Goal: Information Seeking & Learning: Learn about a topic

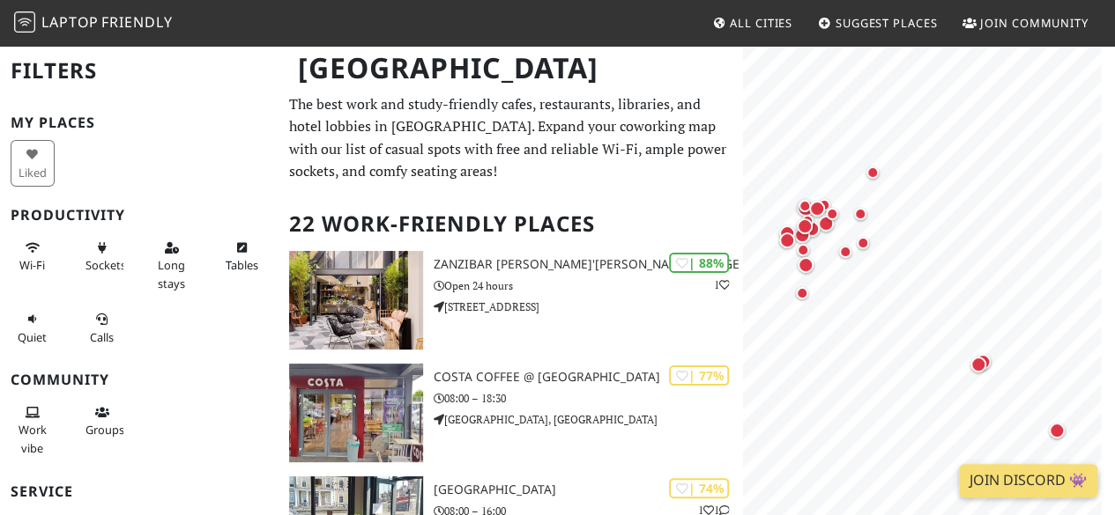
click at [514, 155] on p "The best work and study-friendly cafes, restaurants, libraries, and hotel lobbi…" at bounding box center [510, 138] width 443 height 90
click at [755, 22] on span "All Cities" at bounding box center [761, 23] width 63 height 16
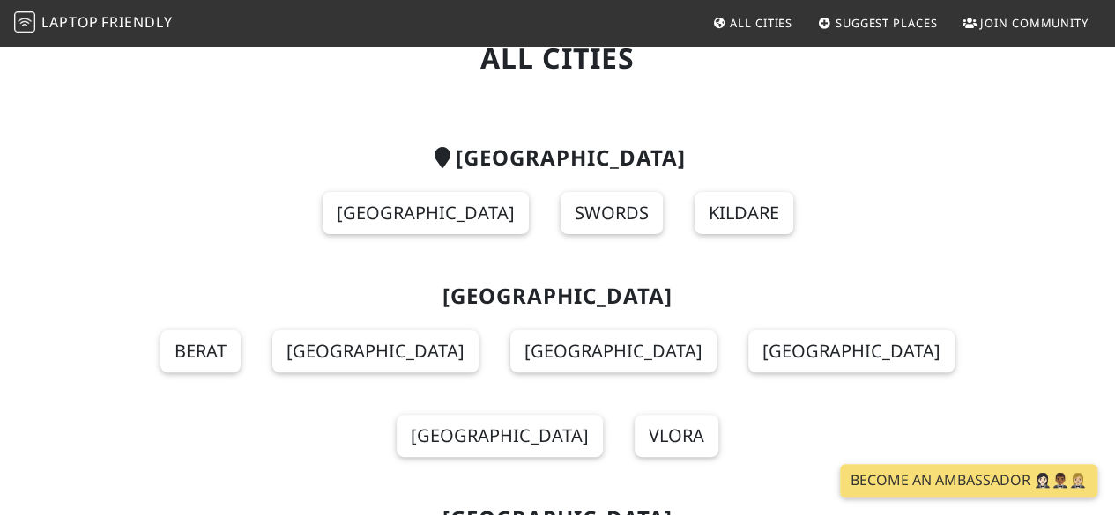
scroll to position [81, 0]
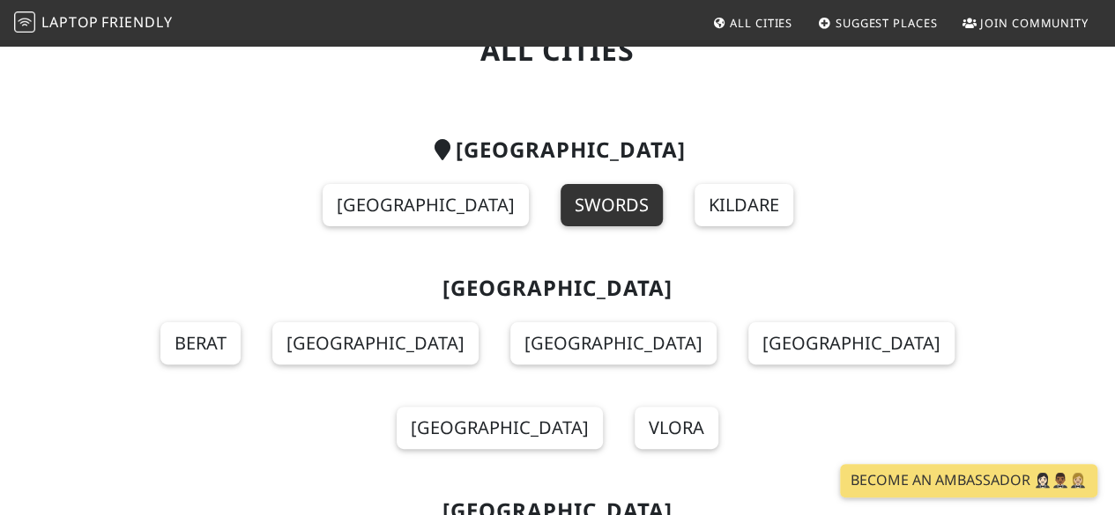
click at [560, 204] on link "Swords" at bounding box center [611, 205] width 102 height 42
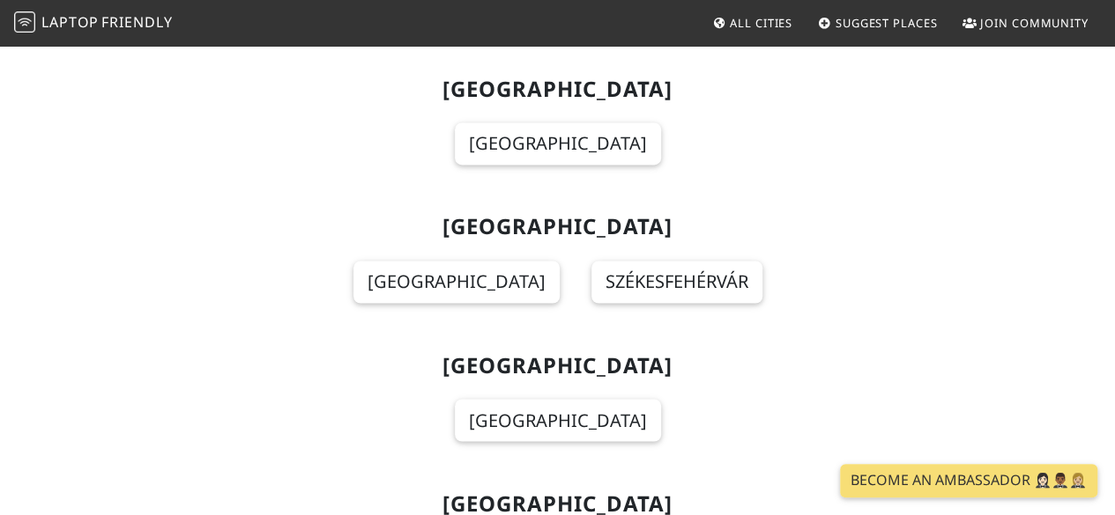
scroll to position [7958, 0]
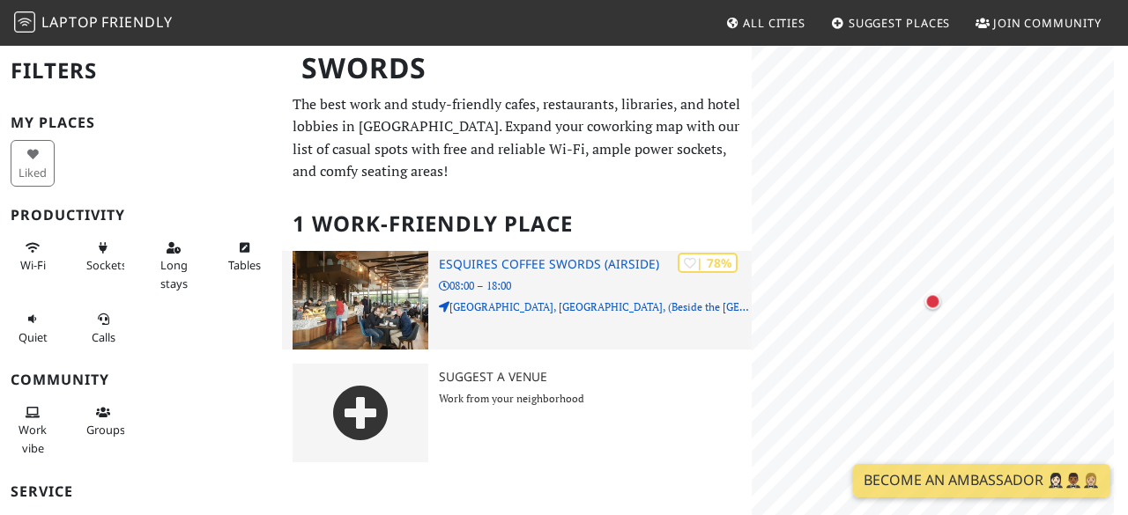
click at [499, 265] on h3 "Esquires Coffee Swords (Airside)" at bounding box center [596, 264] width 314 height 15
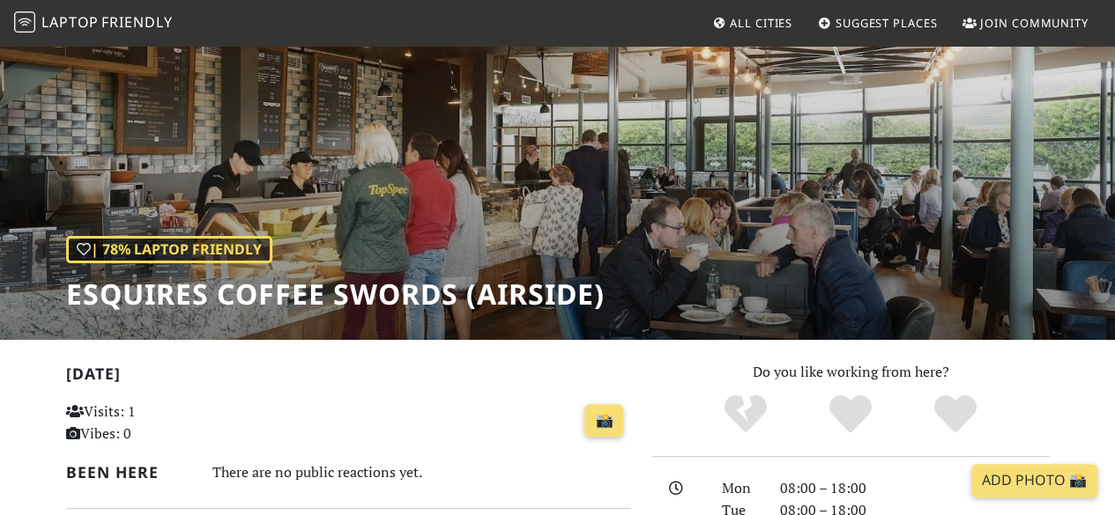
scroll to position [76, 0]
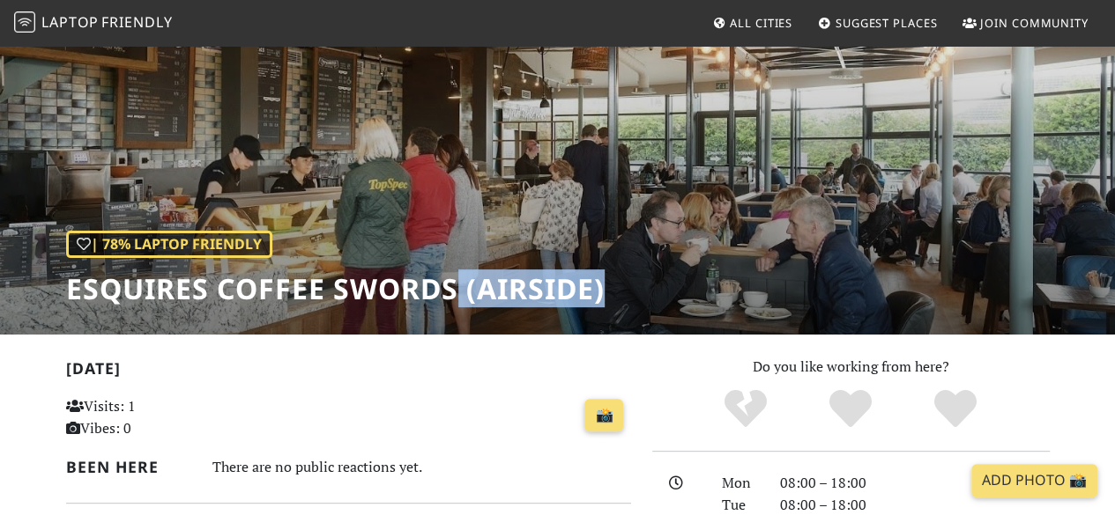
drag, startPoint x: 454, startPoint y: 293, endPoint x: 623, endPoint y: 276, distance: 170.1
click at [623, 276] on div "| 78% Laptop Friendly Esquires Coffee Swords (Airside)" at bounding box center [557, 151] width 1115 height 367
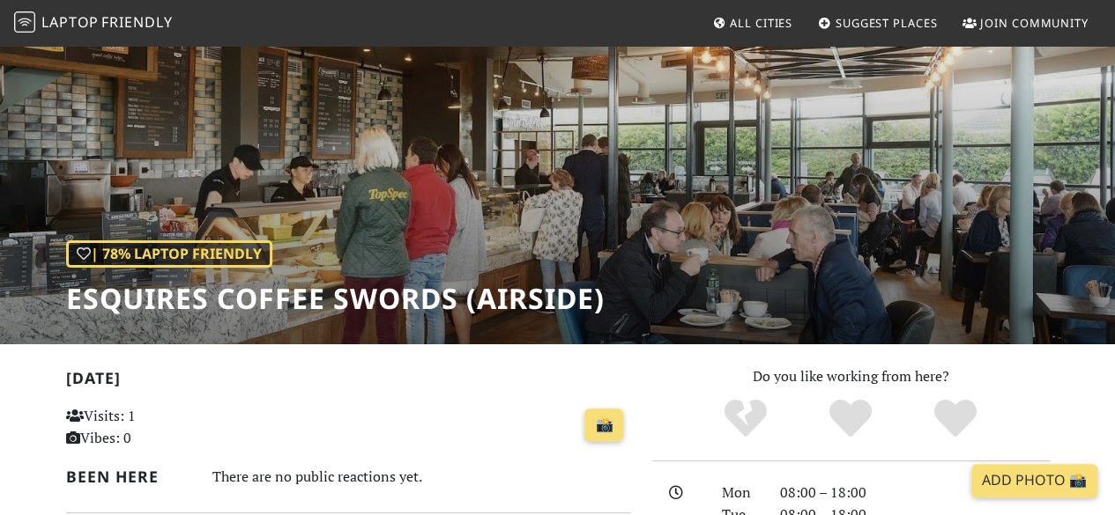
scroll to position [0, 0]
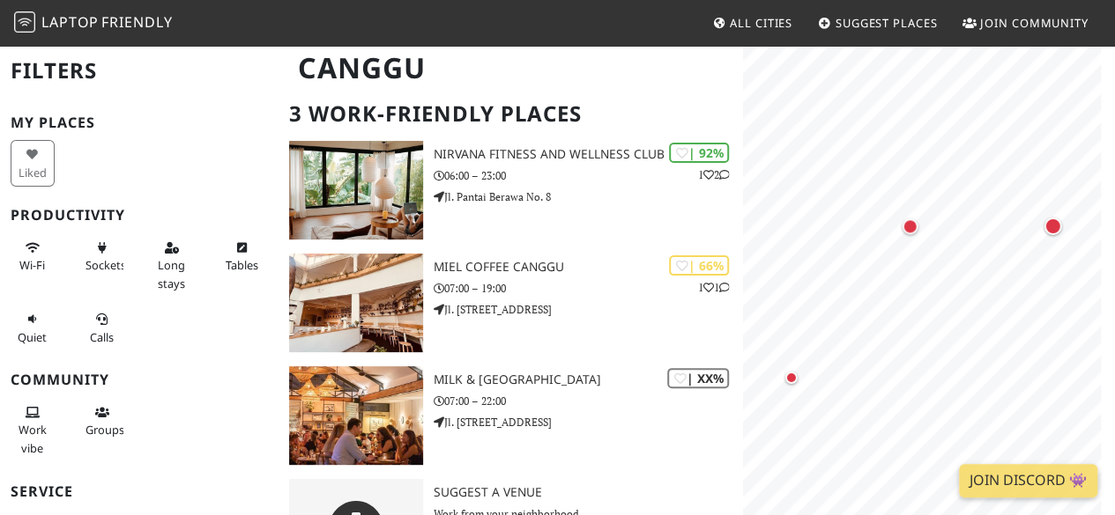
scroll to position [115, 0]
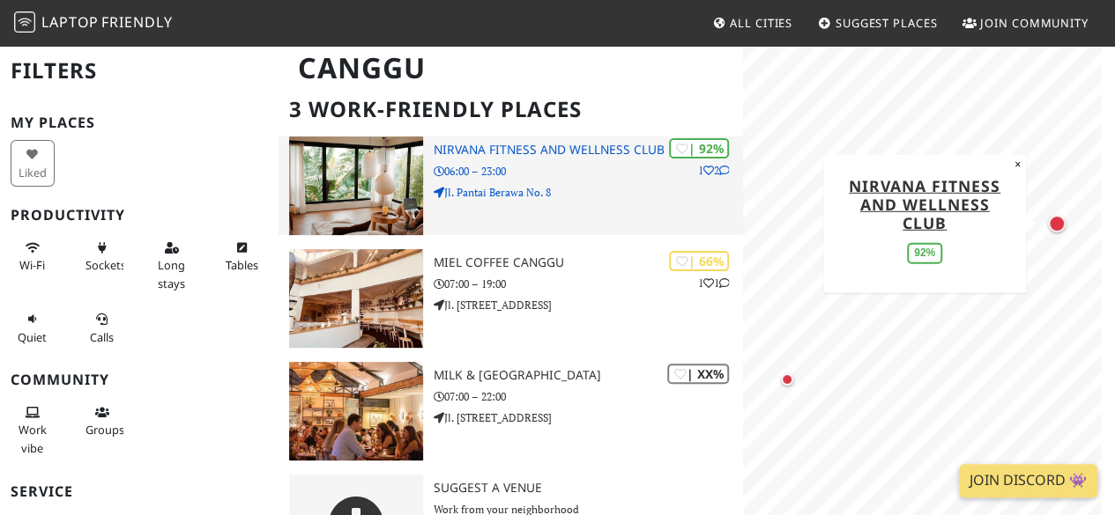
click at [624, 182] on div "| 92% 1 2 Nirvana Fitness and Wellness Club 06:00 – 23:00 Jl. Pantai Berawa No.…" at bounding box center [588, 186] width 309 height 99
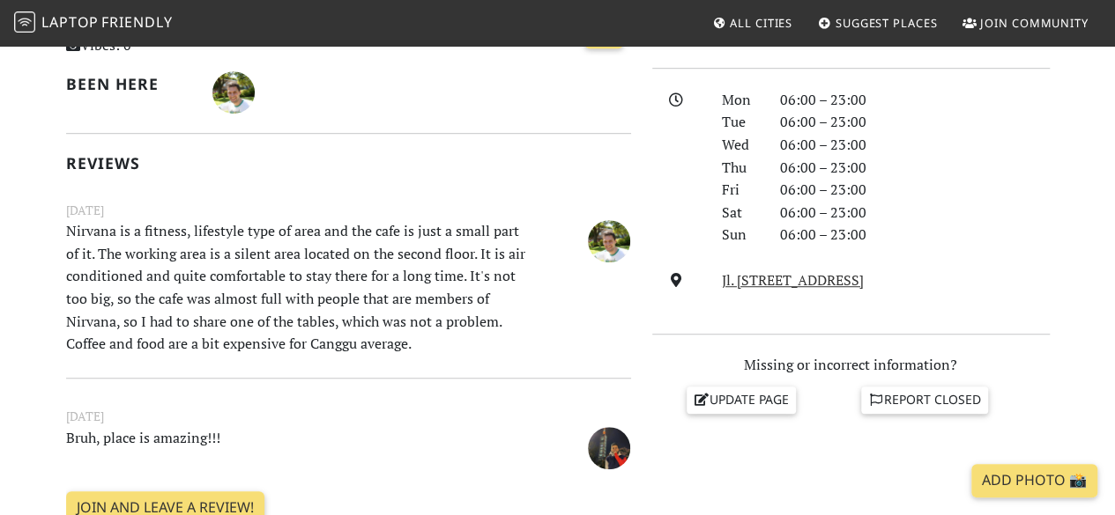
scroll to position [460, 0]
drag, startPoint x: 374, startPoint y: 215, endPoint x: 500, endPoint y: 334, distance: 173.3
click at [500, 334] on div "November 12, 2023 Nirvana is a fitness, lifestyle type of area and the cafe is …" at bounding box center [349, 279] width 586 height 158
click at [500, 334] on p "Nirvana is a fitness, lifestyle type of area and the cafe is just a small part …" at bounding box center [300, 287] width 488 height 136
drag, startPoint x: 500, startPoint y: 334, endPoint x: 478, endPoint y: 211, distance: 125.3
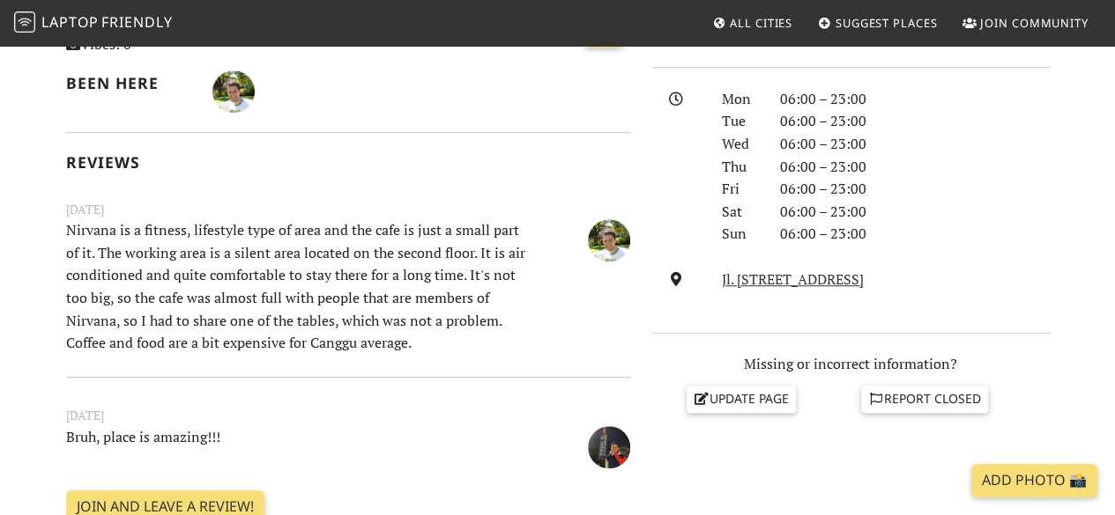
click at [478, 211] on div "November 12, 2023 Nirvana is a fitness, lifestyle type of area and the cafe is …" at bounding box center [349, 279] width 586 height 158
click at [478, 211] on small "November 12, 2023" at bounding box center [349, 209] width 586 height 19
drag, startPoint x: 478, startPoint y: 211, endPoint x: 469, endPoint y: 339, distance: 129.0
click at [469, 339] on div "November 12, 2023 Nirvana is a fitness, lifestyle type of area and the cafe is …" at bounding box center [349, 279] width 586 height 158
click at [469, 339] on p "Nirvana is a fitness, lifestyle type of area and the cafe is just a small part …" at bounding box center [300, 287] width 488 height 136
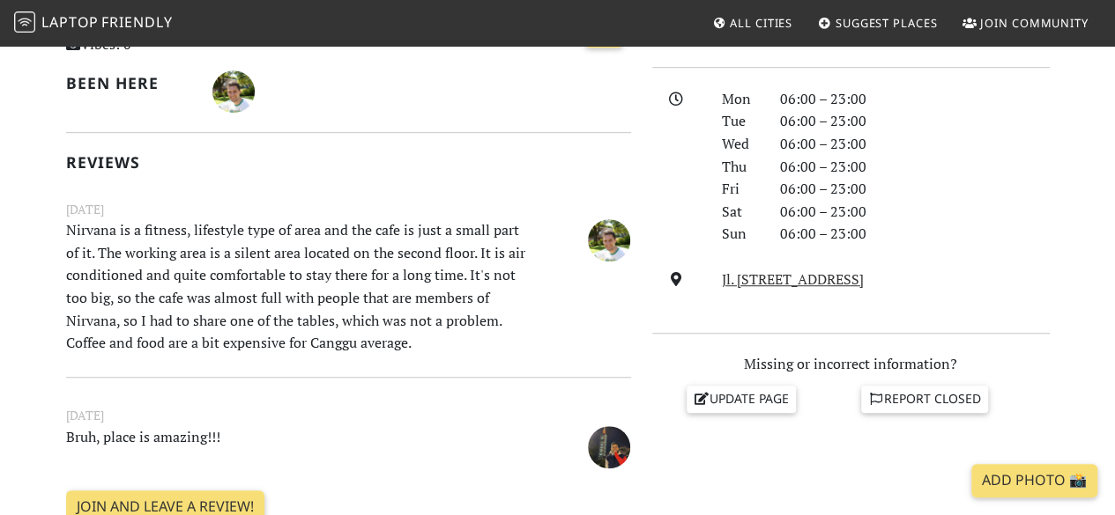
drag, startPoint x: 469, startPoint y: 339, endPoint x: 472, endPoint y: 188, distance: 151.6
click at [472, 188] on div "Today Visits: 1 Vibes: 0 📸 Been here Reviews November 12, 2023 Nirvana is a fit…" at bounding box center [348, 266] width 565 height 588
drag, startPoint x: 472, startPoint y: 188, endPoint x: 456, endPoint y: 361, distance: 174.4
click at [456, 361] on div "Today Visits: 1 Vibes: 0 📸 Been here Reviews November 12, 2023 Nirvana is a fit…" at bounding box center [348, 266] width 565 height 588
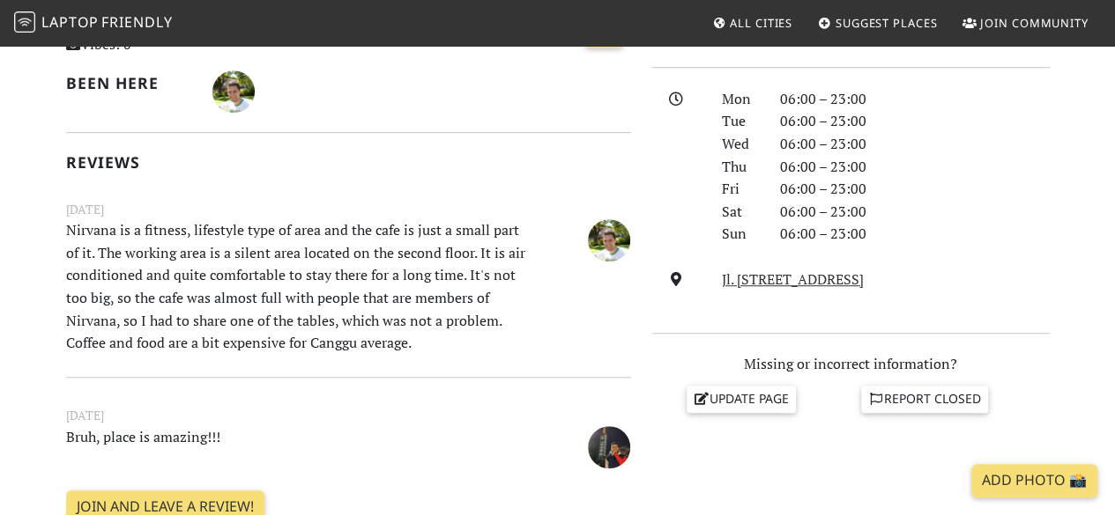
click at [456, 361] on div "Today Visits: 1 Vibes: 0 📸 Been here Reviews November 12, 2023 Nirvana is a fit…" at bounding box center [348, 266] width 565 height 588
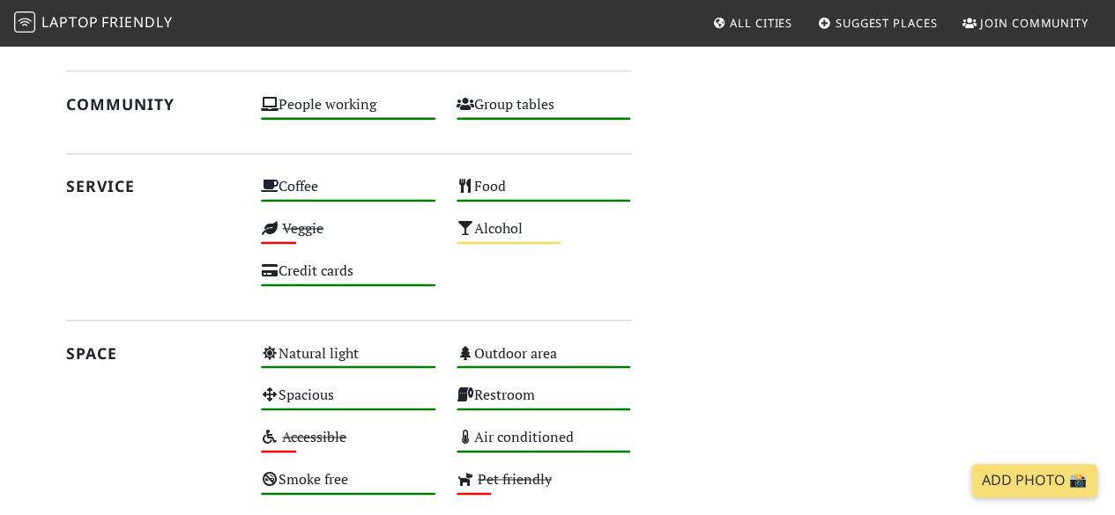
scroll to position [1136, 0]
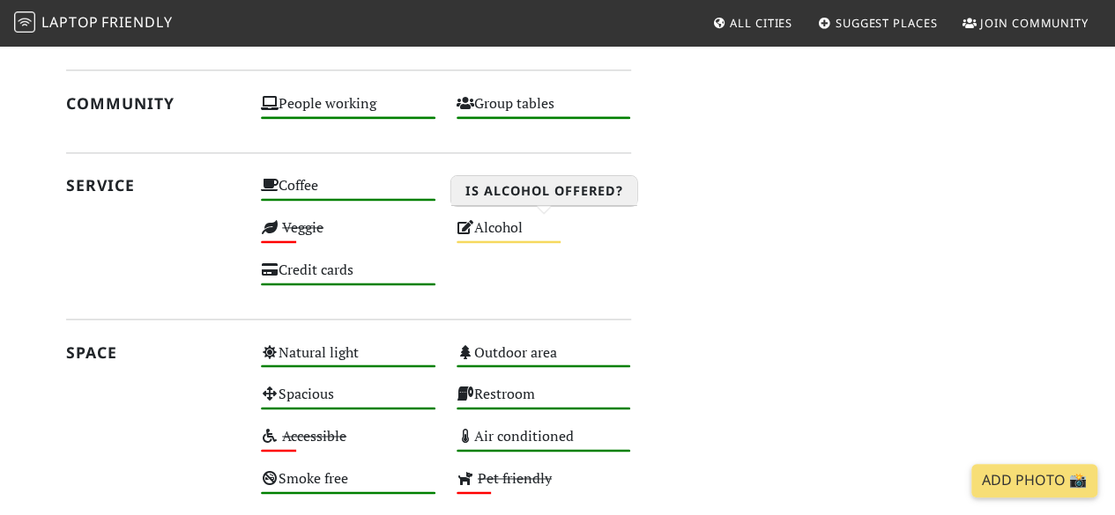
click at [508, 222] on div "Alcohol Medium" at bounding box center [544, 236] width 196 height 42
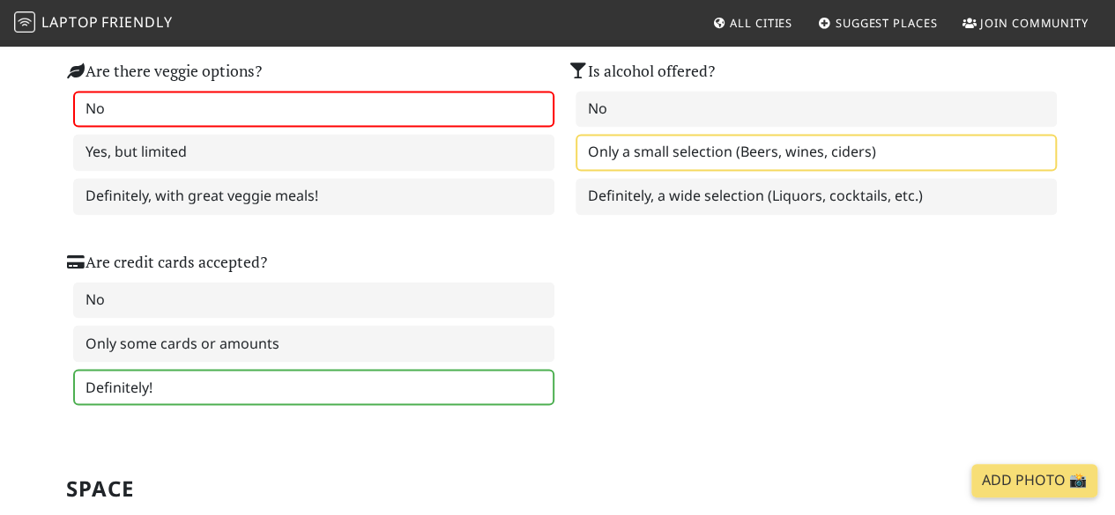
scroll to position [1339, 0]
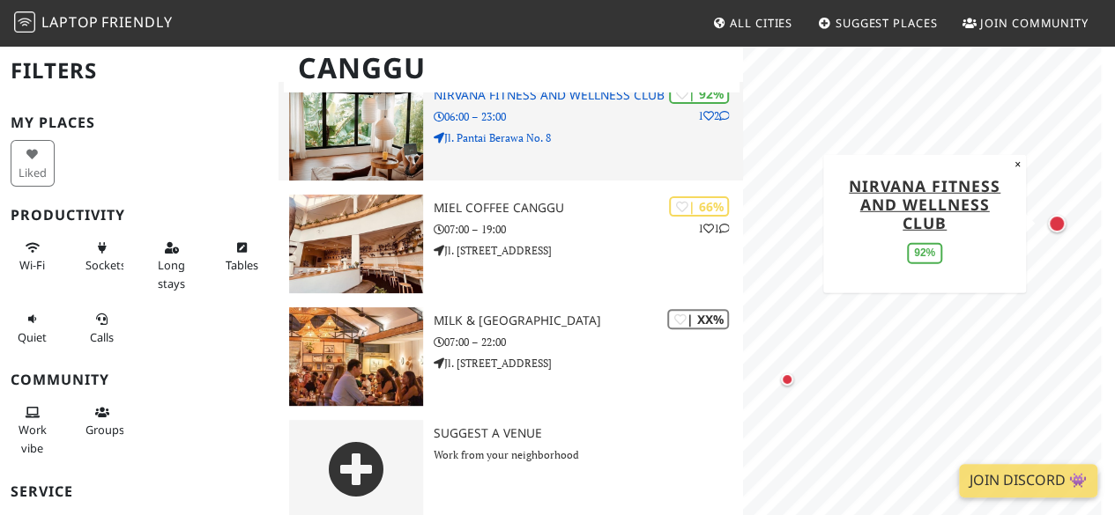
scroll to position [108, 0]
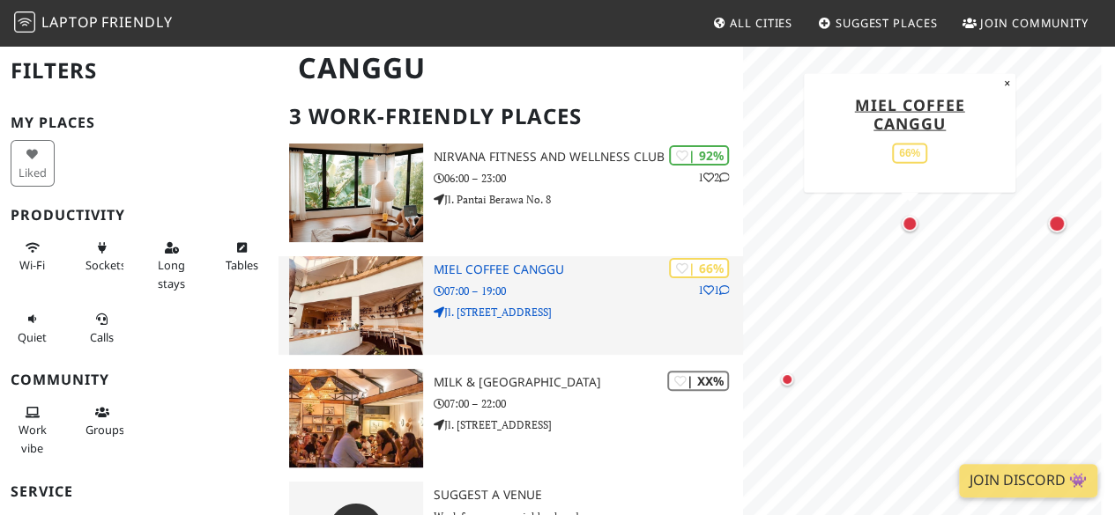
click at [539, 283] on p "07:00 – 19:00" at bounding box center [588, 291] width 309 height 17
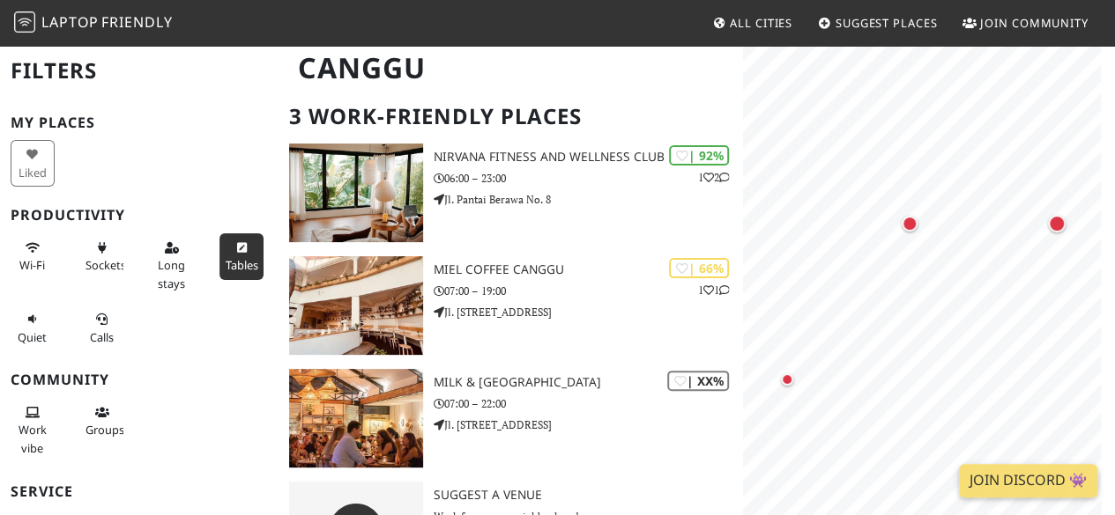
scroll to position [35, 0]
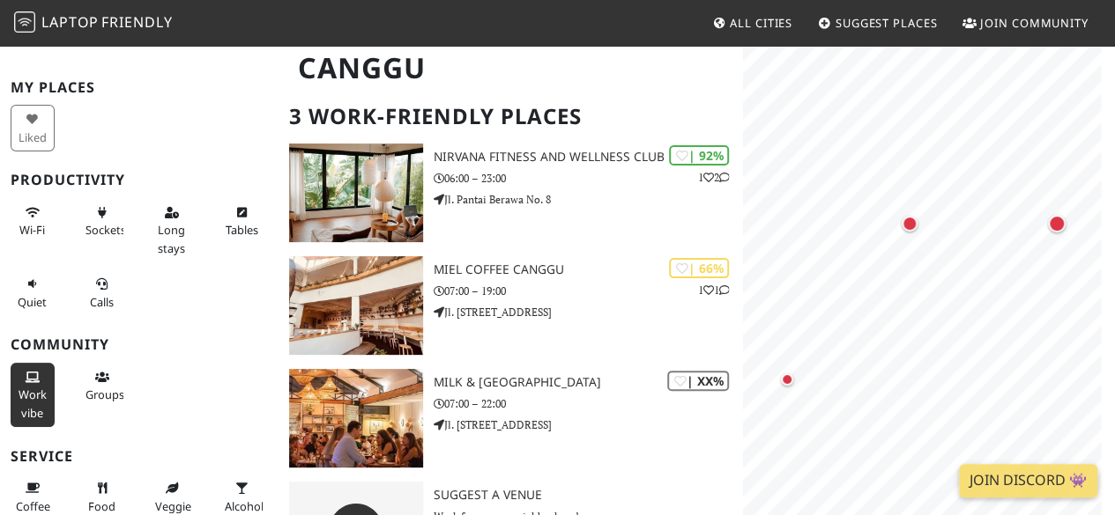
drag, startPoint x: 2, startPoint y: 0, endPoint x: 28, endPoint y: 363, distance: 364.0
click at [28, 363] on button "Work vibe" at bounding box center [33, 395] width 44 height 64
click at [21, 29] on img at bounding box center [24, 21] width 21 height 21
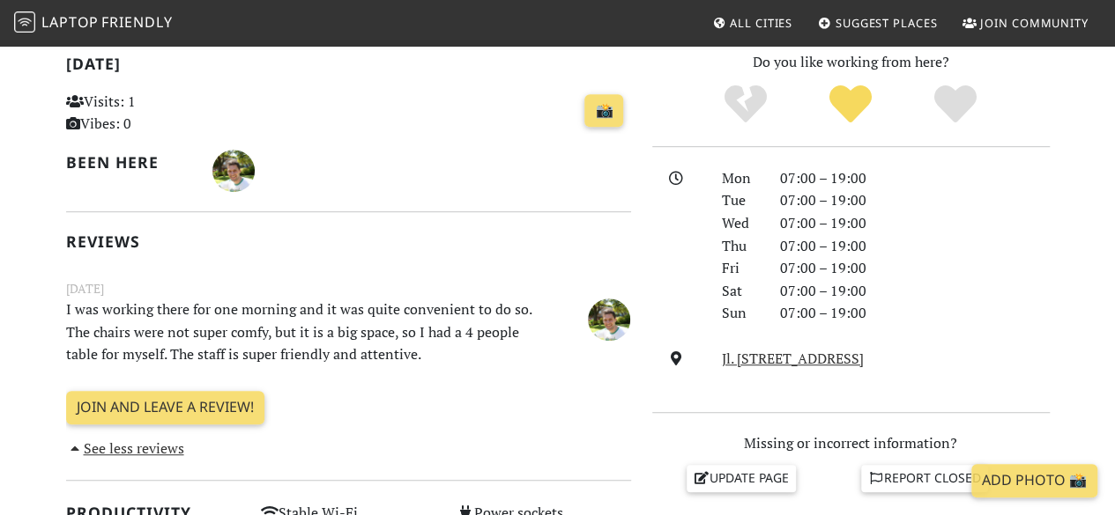
scroll to position [431, 0]
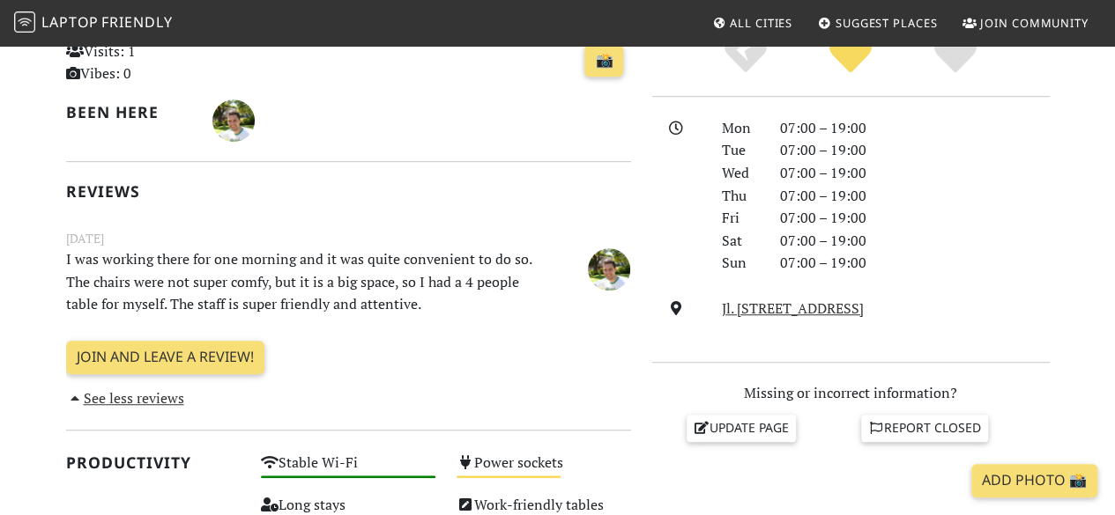
drag, startPoint x: 479, startPoint y: 300, endPoint x: 472, endPoint y: 231, distance: 70.0
click at [472, 231] on div "[DATE] I was working there for one morning and it was quite convenient to do so…" at bounding box center [349, 274] width 586 height 90
click at [472, 231] on small "November 07, 2023" at bounding box center [349, 238] width 586 height 19
drag, startPoint x: 472, startPoint y: 231, endPoint x: 496, endPoint y: 300, distance: 73.6
click at [496, 300] on div "November 07, 2023 I was working there for one morning and it was quite convenie…" at bounding box center [349, 274] width 586 height 90
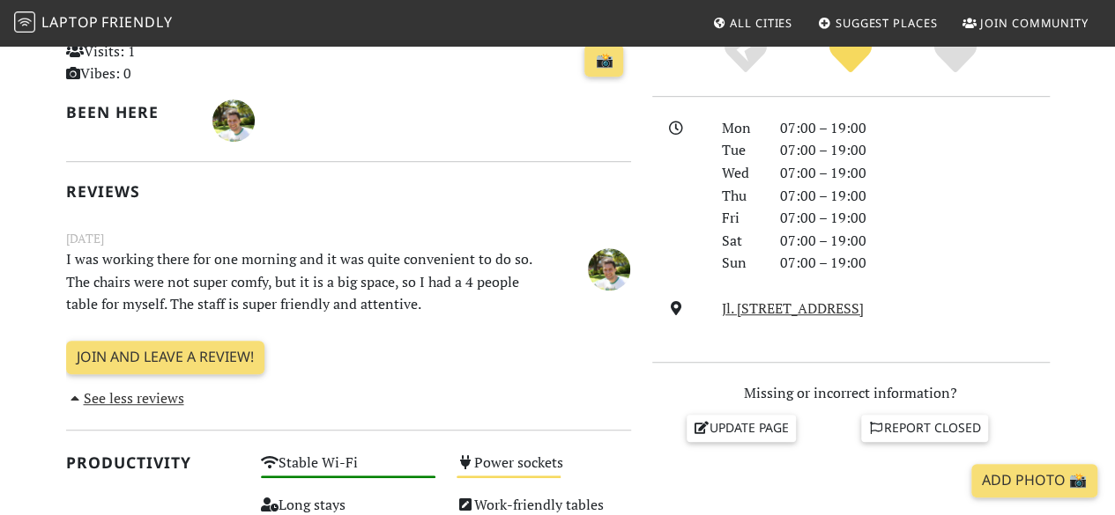
click at [496, 300] on p "I was working there for one morning and it was quite convenient to do so. The c…" at bounding box center [300, 282] width 488 height 68
drag, startPoint x: 496, startPoint y: 300, endPoint x: 493, endPoint y: 226, distance: 74.1
click at [493, 226] on div "Today Visits: 1 Vibes: 0 📸 Been here Reviews November 07, 2023 I was working th…" at bounding box center [348, 206] width 565 height 410
drag, startPoint x: 493, startPoint y: 226, endPoint x: 504, endPoint y: 299, distance: 73.0
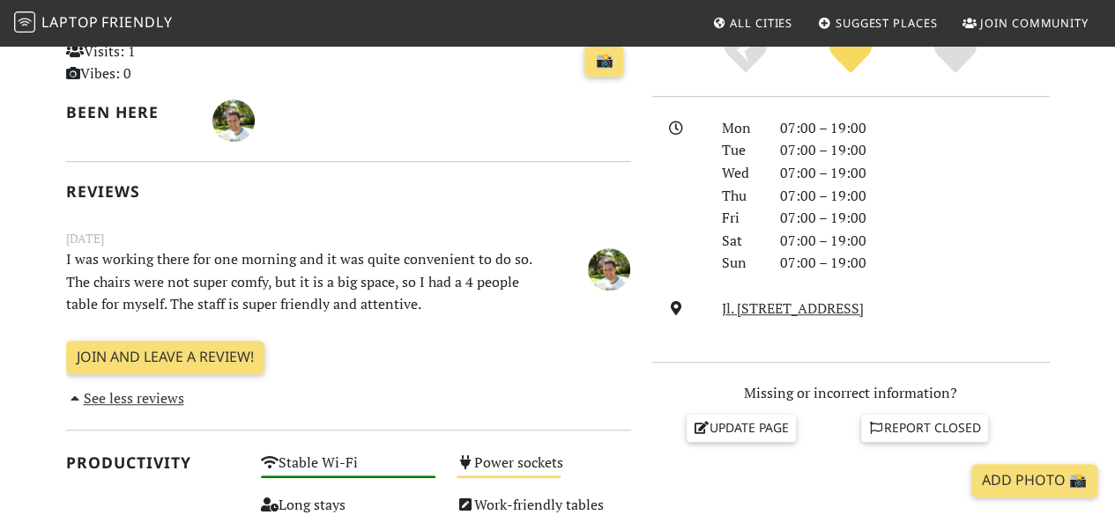
click at [504, 299] on div "Today Visits: 1 Vibes: 0 📸 Been here Reviews November 07, 2023 I was working th…" at bounding box center [348, 206] width 565 height 410
click at [504, 299] on p "I was working there for one morning and it was quite convenient to do so. The c…" at bounding box center [300, 282] width 488 height 68
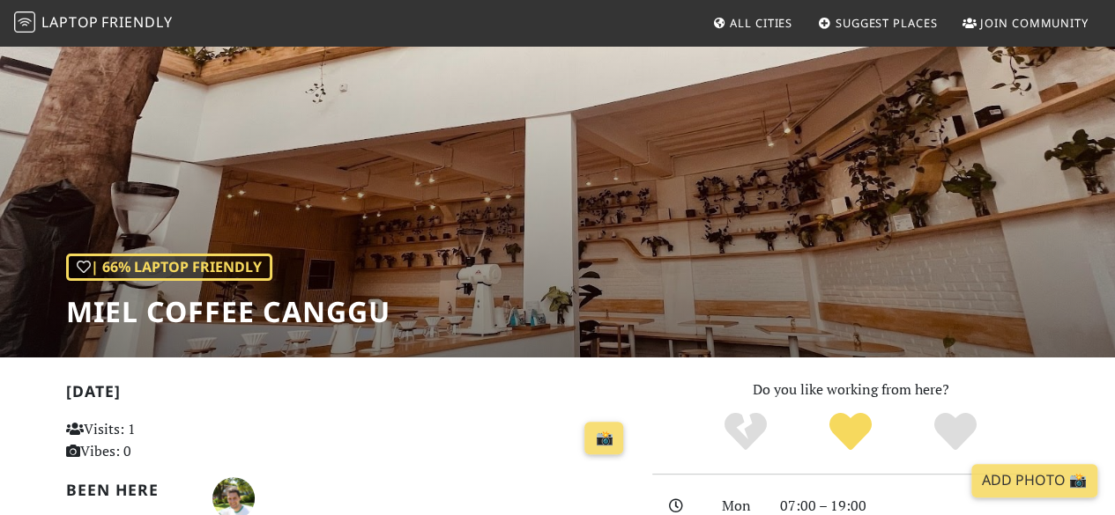
scroll to position [0, 0]
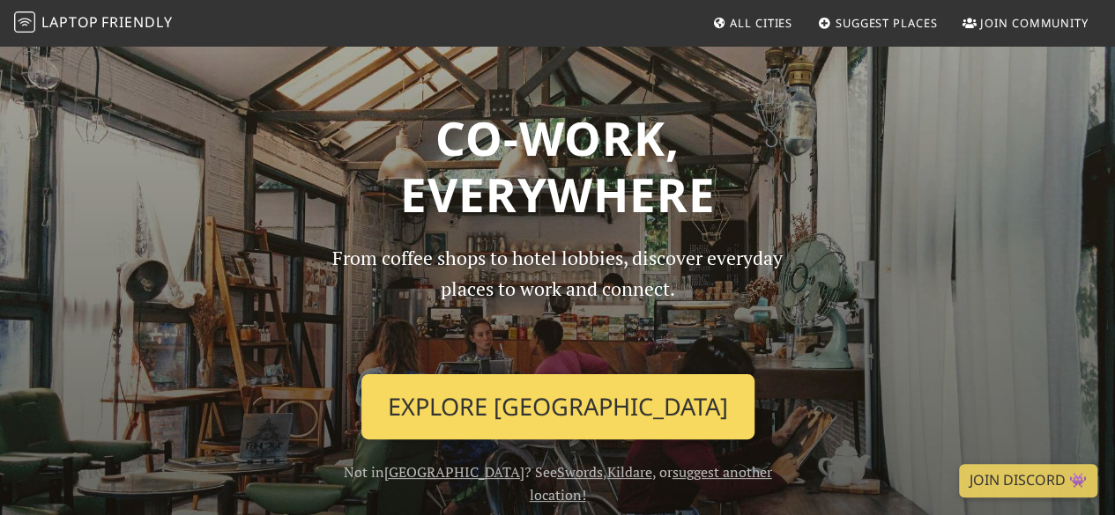
click at [472, 394] on link "Explore Dublin" at bounding box center [557, 406] width 393 height 65
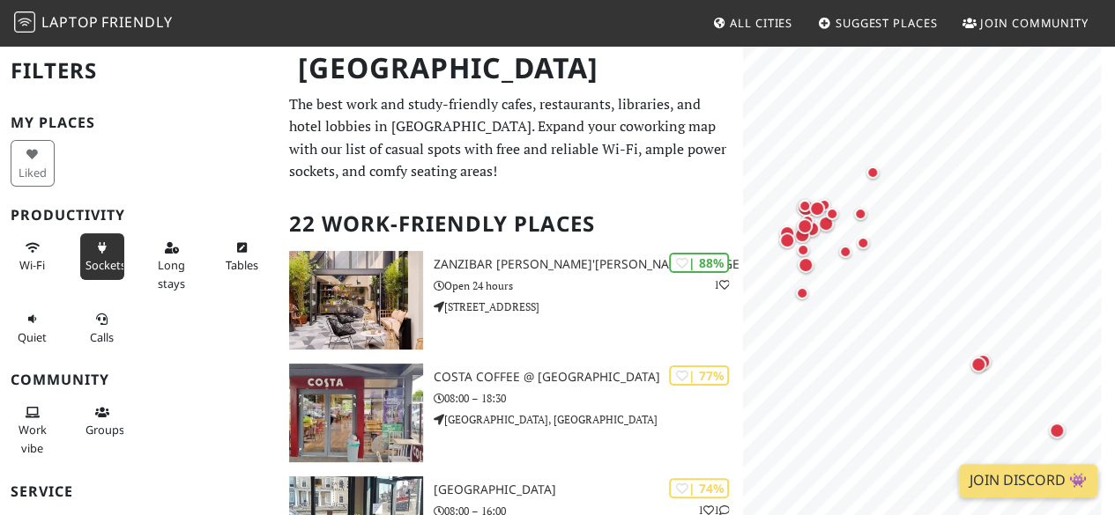
scroll to position [112, 0]
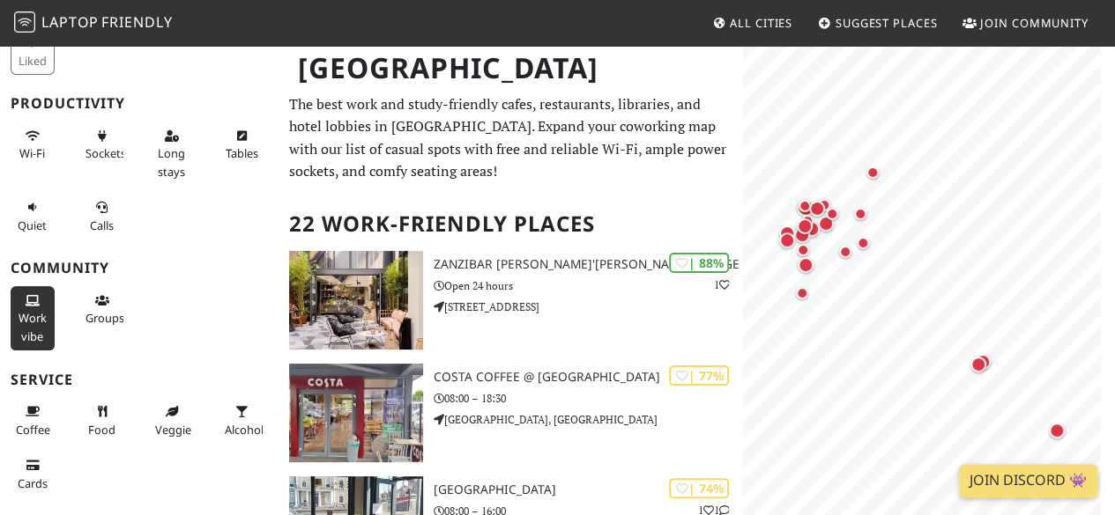
click at [36, 322] on span "Work vibe" at bounding box center [33, 326] width 28 height 33
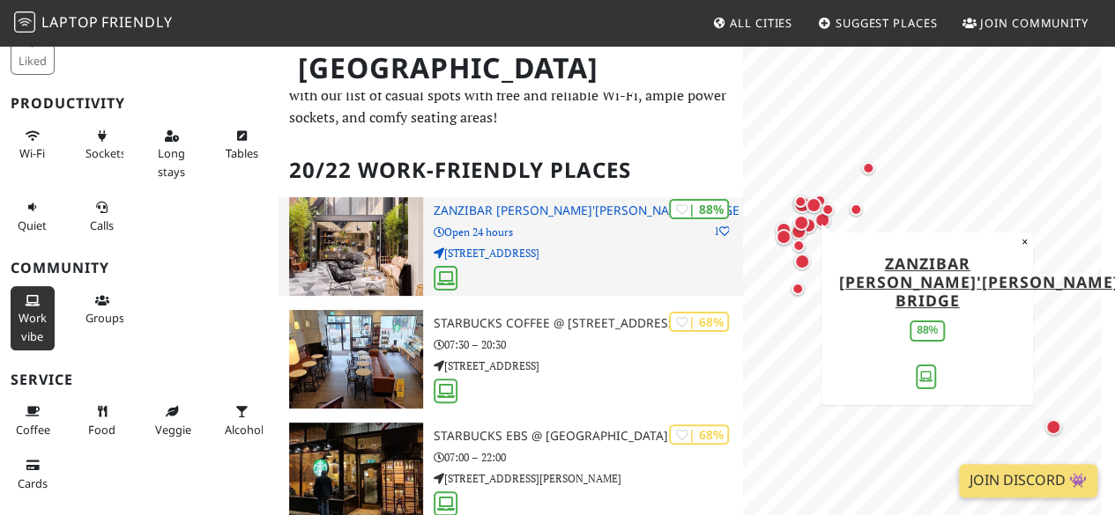
scroll to position [55, 0]
click at [562, 200] on div "| 88% 1 Zanzibar Locke, Ha'penny Bridge Open 24 hours 34-37 Ormond Quay Lower" at bounding box center [588, 246] width 309 height 99
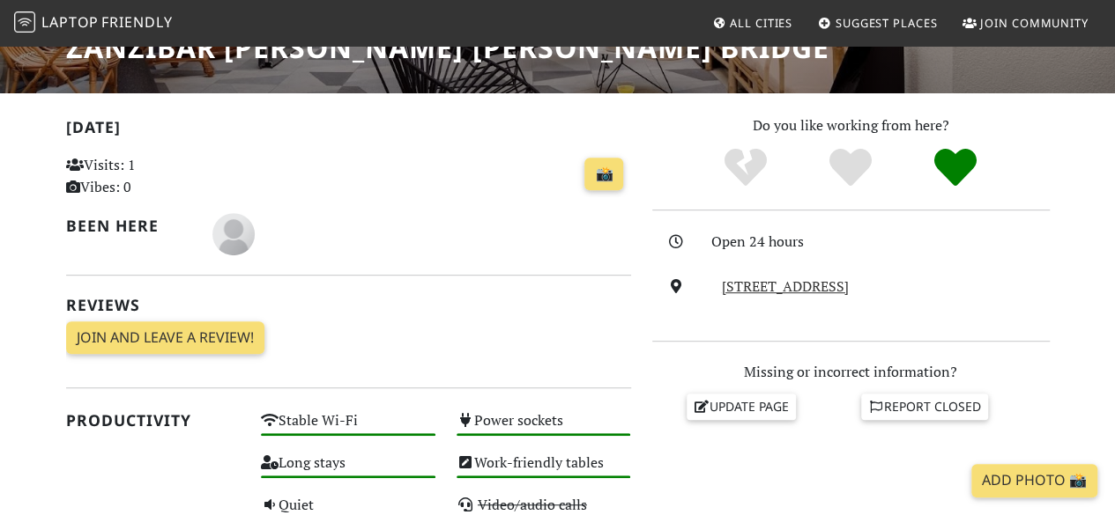
scroll to position [323, 0]
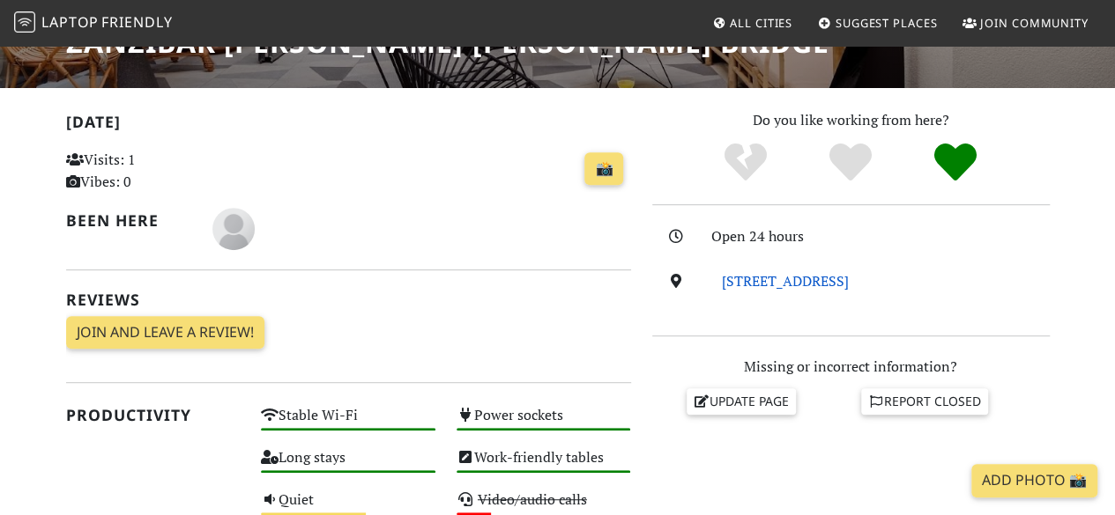
click at [760, 282] on link "34-37 Ormond Quay Lower, D01 H3V5, Dublin" at bounding box center [785, 280] width 127 height 19
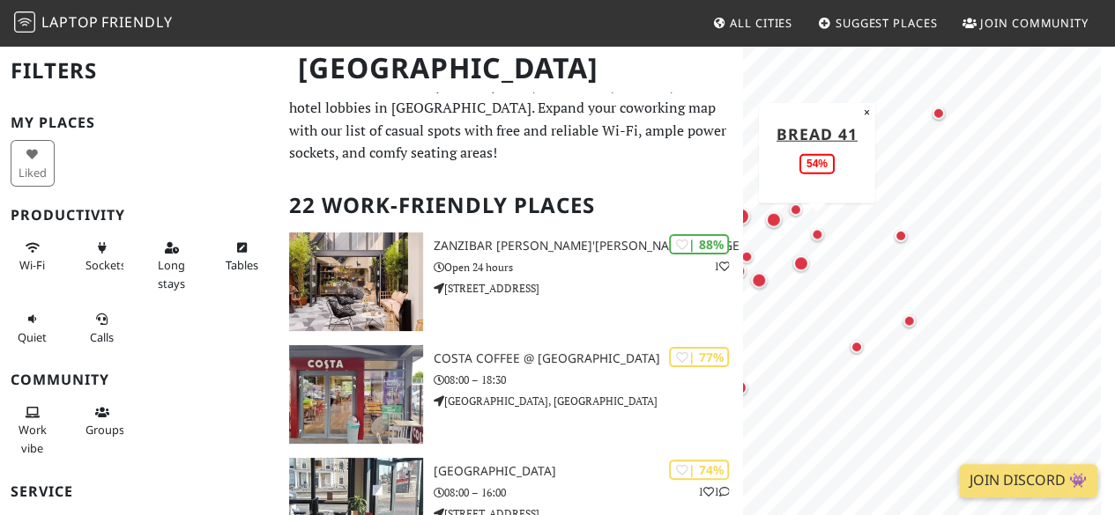
scroll to position [17, 0]
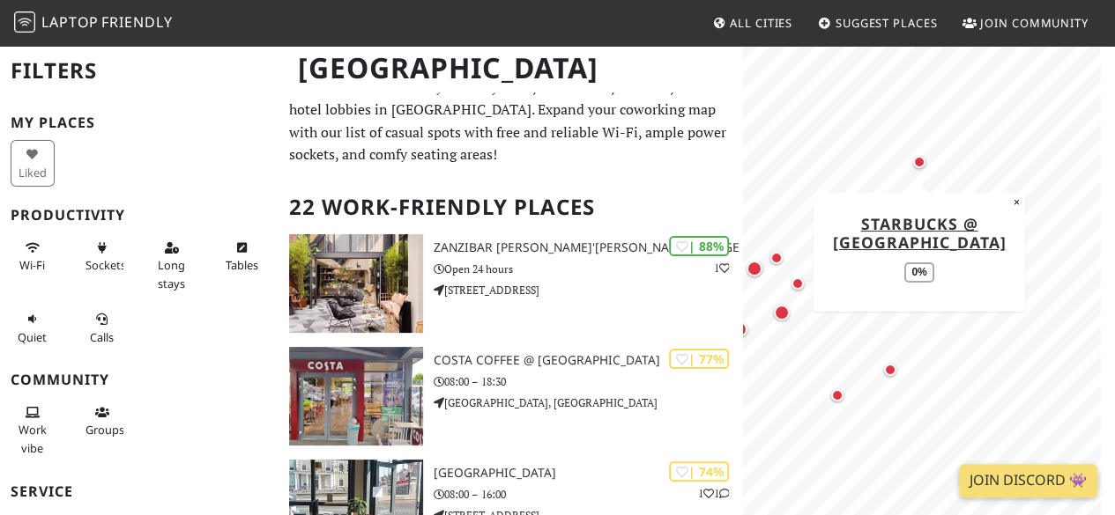
click at [925, 166] on div "Map marker" at bounding box center [918, 162] width 21 height 21
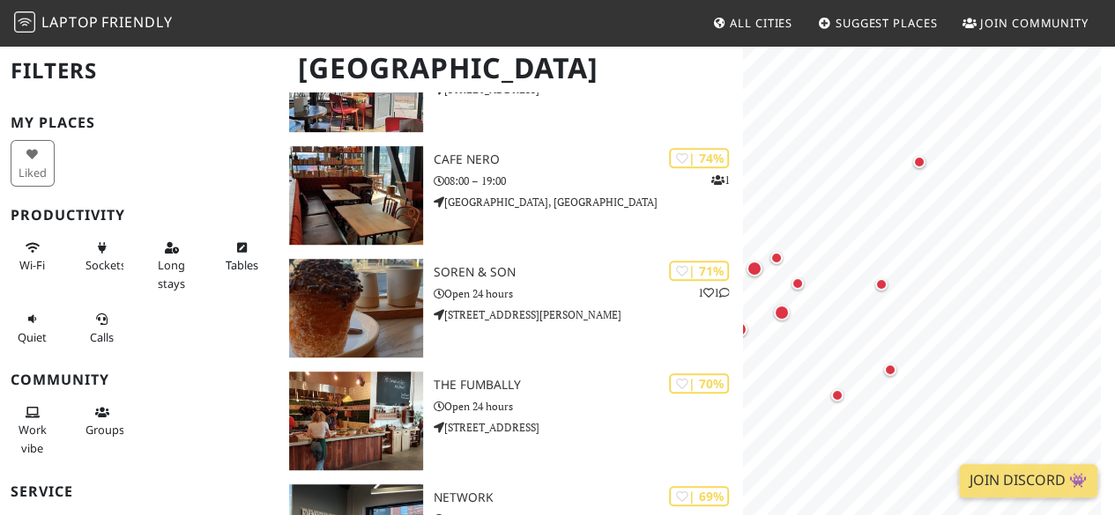
scroll to position [449, 0]
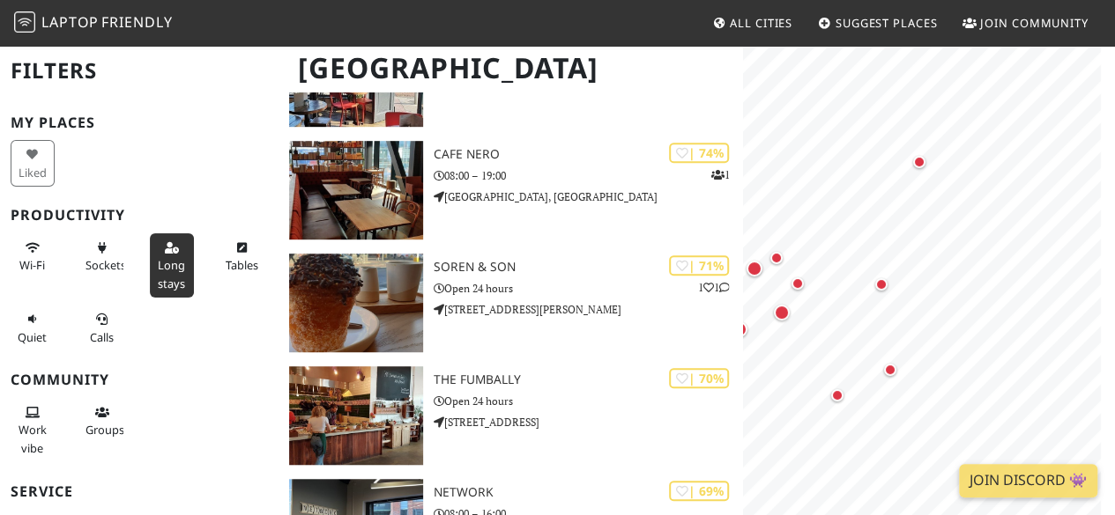
click at [167, 269] on span "Long stays" at bounding box center [171, 273] width 27 height 33
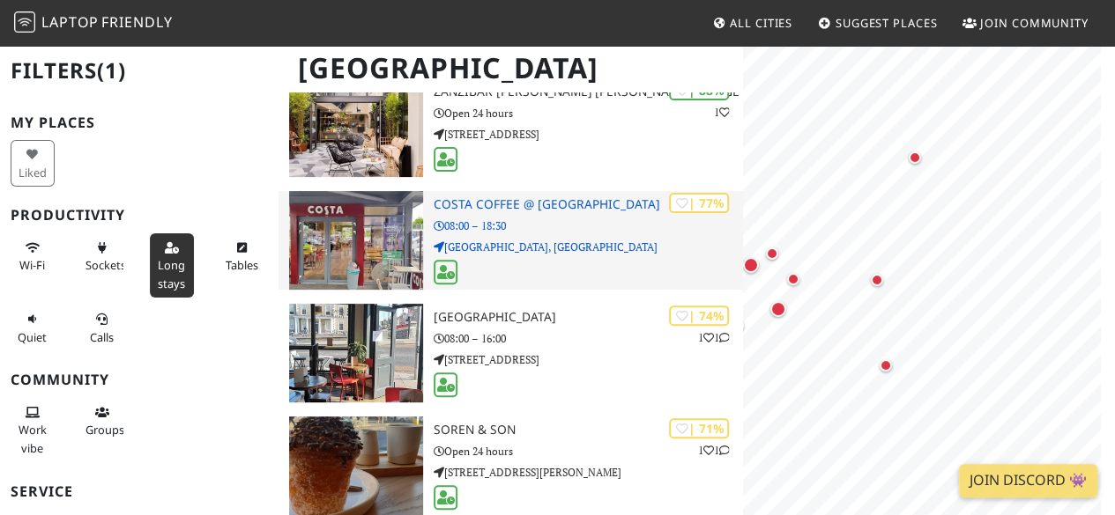
scroll to position [0, 0]
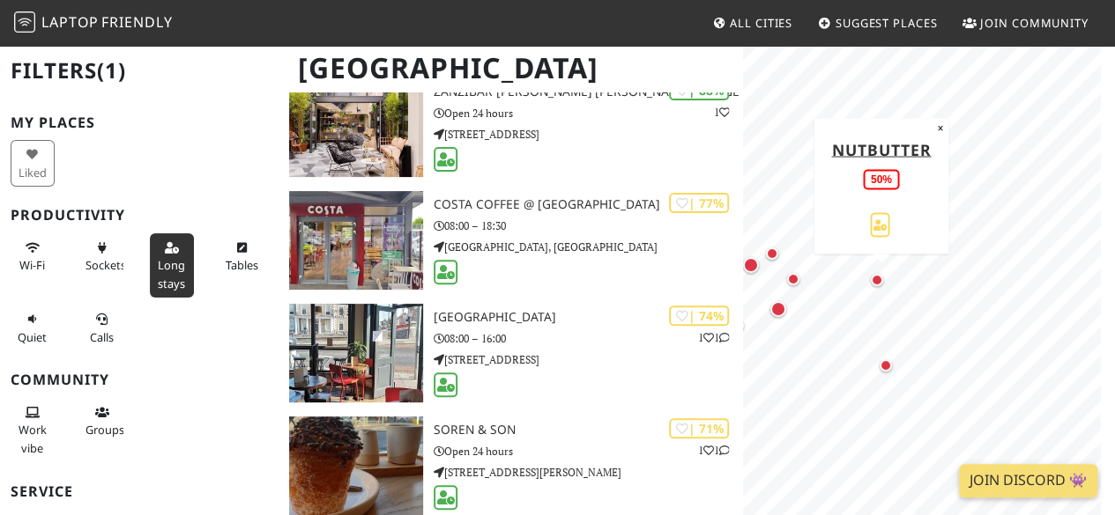
click at [885, 280] on div "Map marker" at bounding box center [881, 284] width 21 height 21
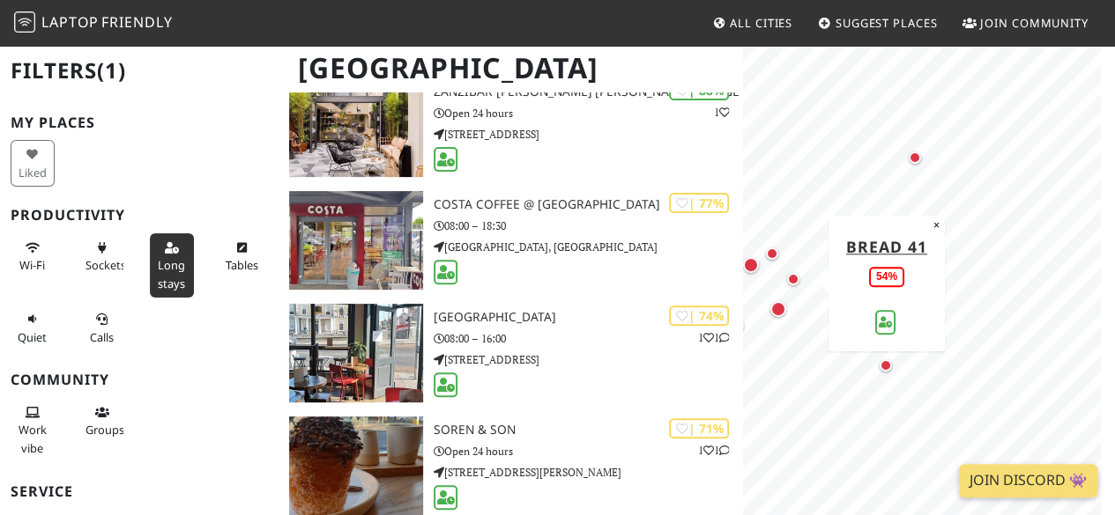
click at [800, 286] on div "Map marker" at bounding box center [797, 283] width 21 height 21
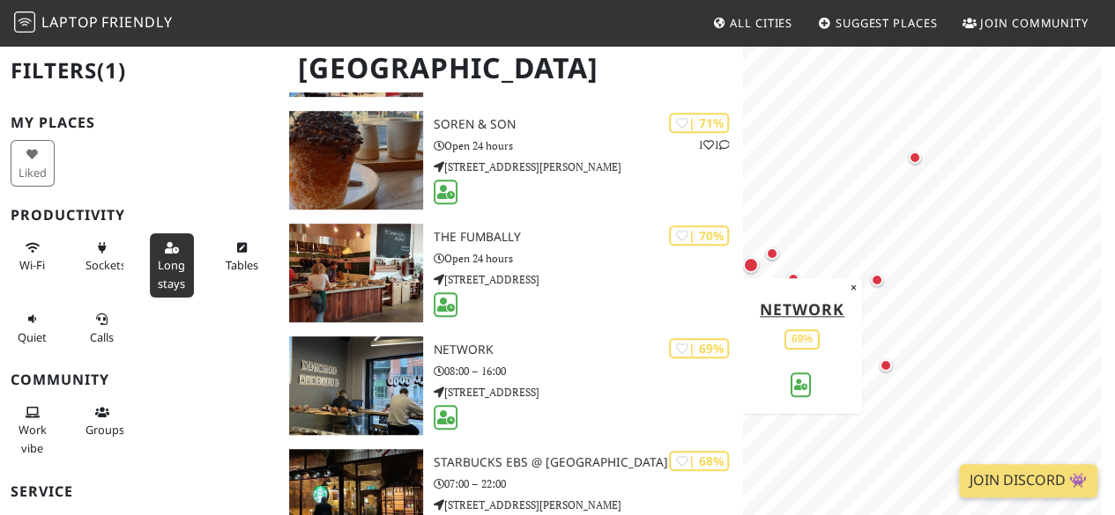
scroll to position [495, 0]
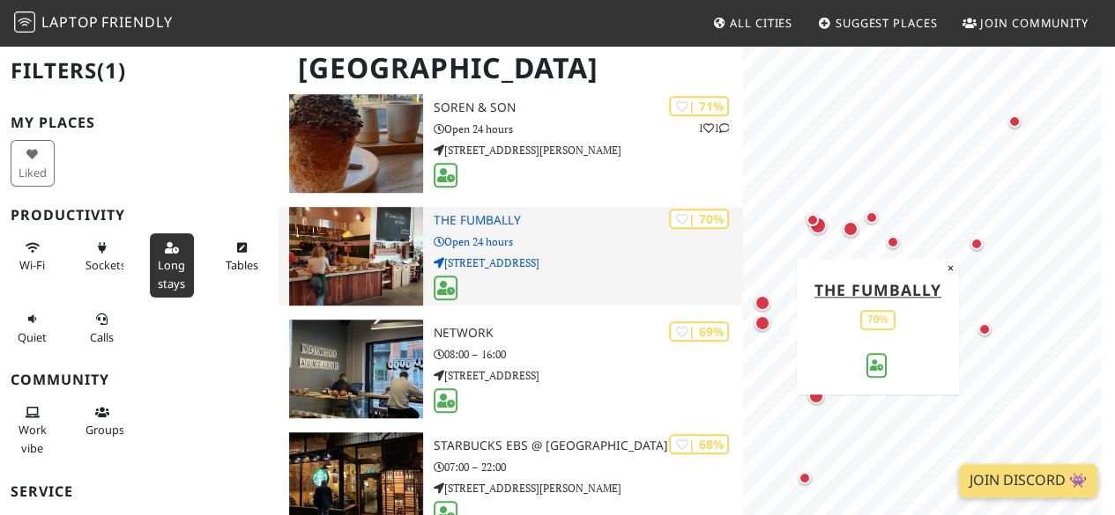
click at [515, 246] on p "Open 24 hours" at bounding box center [588, 242] width 309 height 17
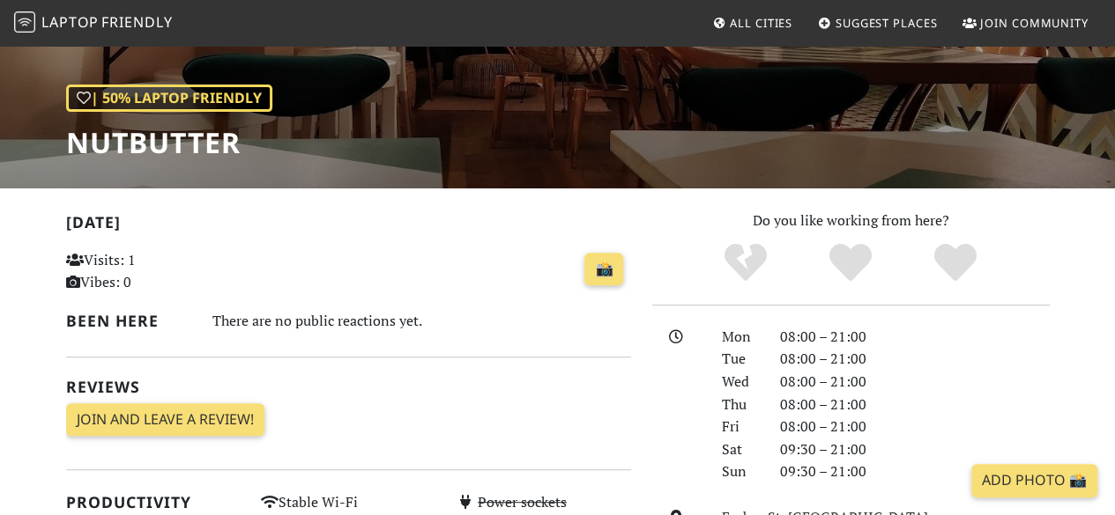
scroll to position [134, 0]
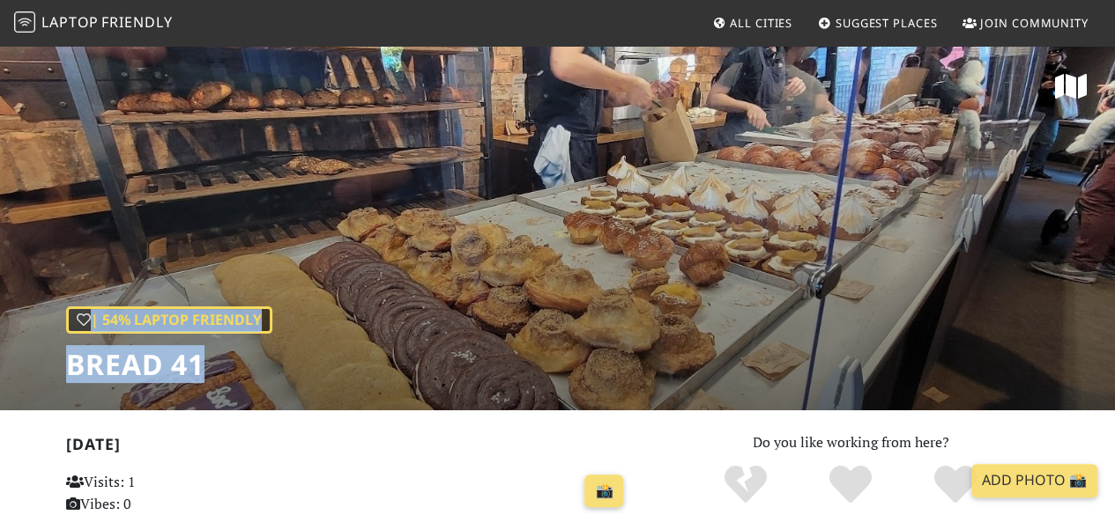
drag, startPoint x: 582, startPoint y: 280, endPoint x: 520, endPoint y: 337, distance: 83.6
click at [520, 337] on div "| 54% Laptop Friendly Bread 41" at bounding box center [557, 227] width 1115 height 367
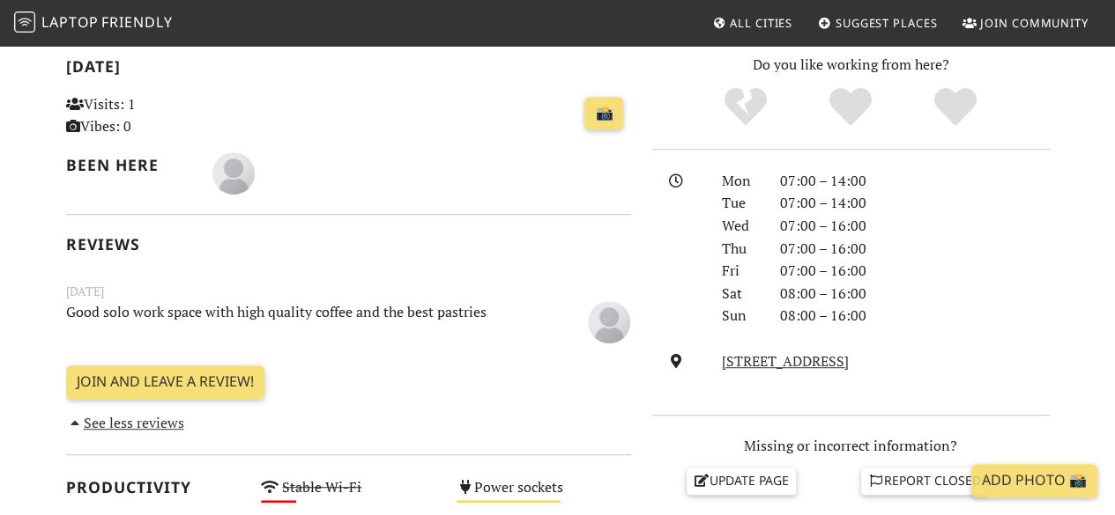
scroll to position [379, 0]
drag, startPoint x: 409, startPoint y: 290, endPoint x: 493, endPoint y: 315, distance: 88.1
click at [493, 315] on div "January 27, 2022 Good solo work space with high quality coffee and the best pas…" at bounding box center [349, 312] width 586 height 62
click at [493, 315] on p "Good solo work space with high quality coffee and the best pastries" at bounding box center [300, 320] width 488 height 40
drag, startPoint x: 493, startPoint y: 315, endPoint x: 488, endPoint y: 283, distance: 32.2
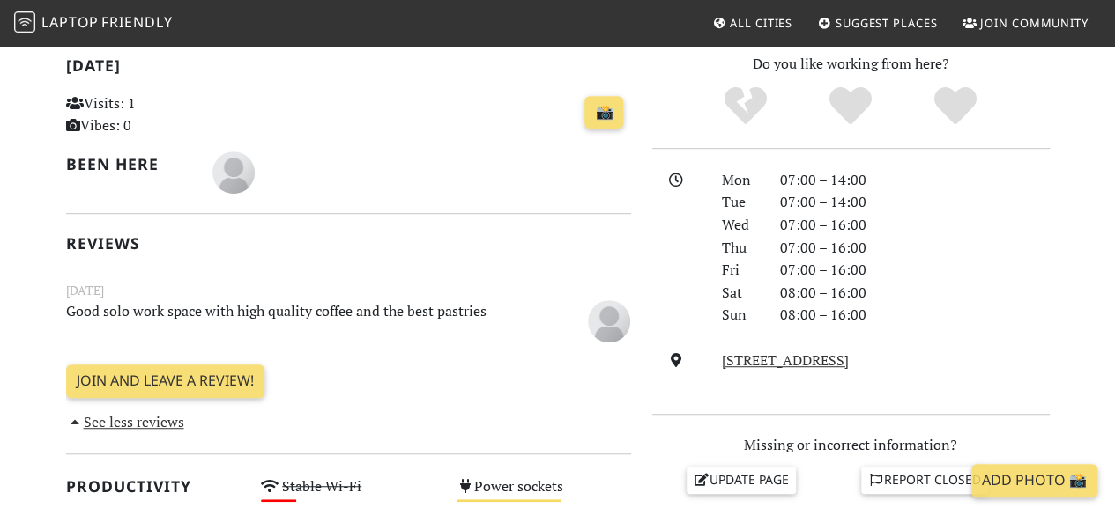
click at [488, 283] on div "January 27, 2022 Good solo work space with high quality coffee and the best pas…" at bounding box center [349, 312] width 586 height 62
click at [488, 283] on small "January 27, 2022" at bounding box center [349, 290] width 586 height 19
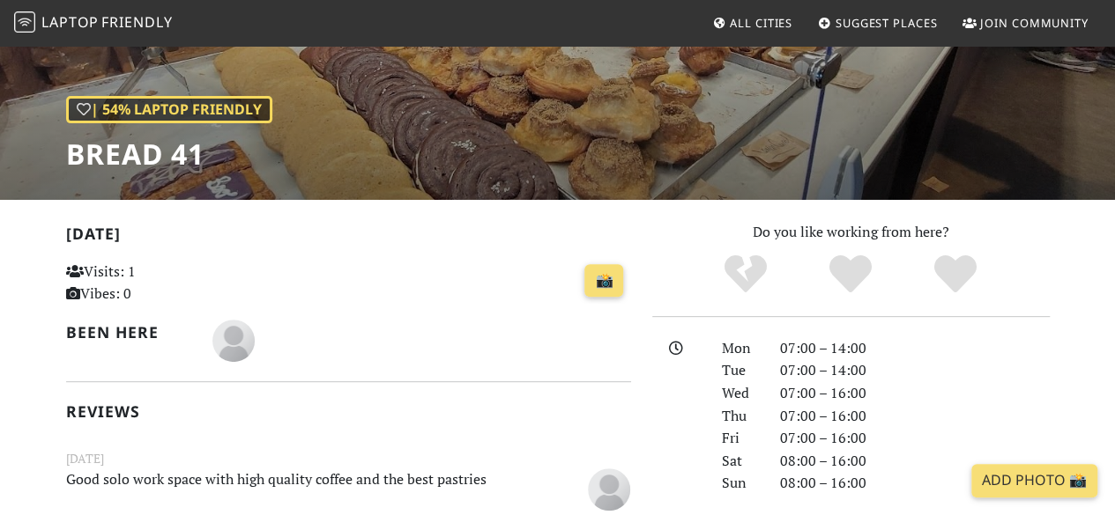
scroll to position [0, 0]
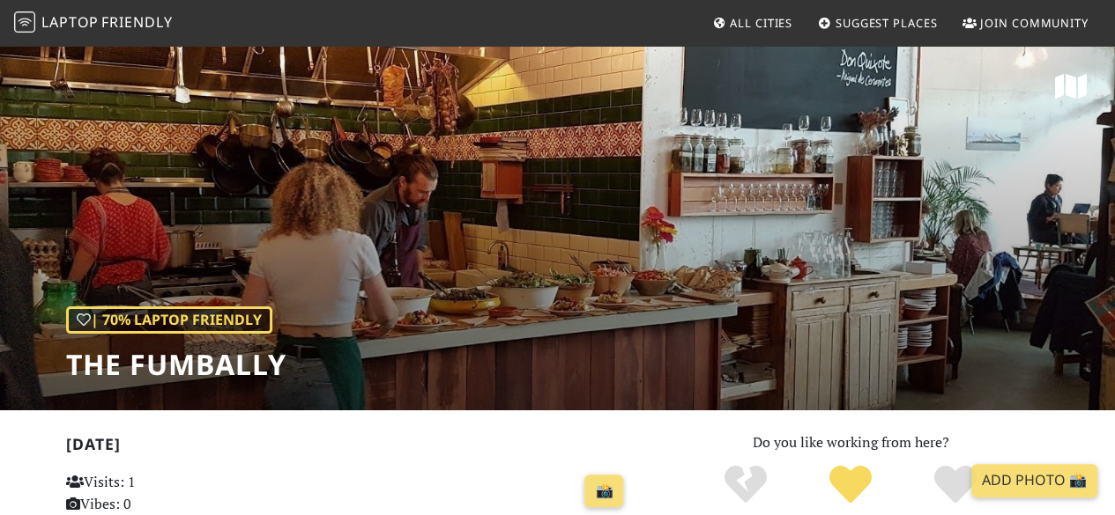
click at [1055, 78] on icon at bounding box center [1071, 86] width 32 height 28
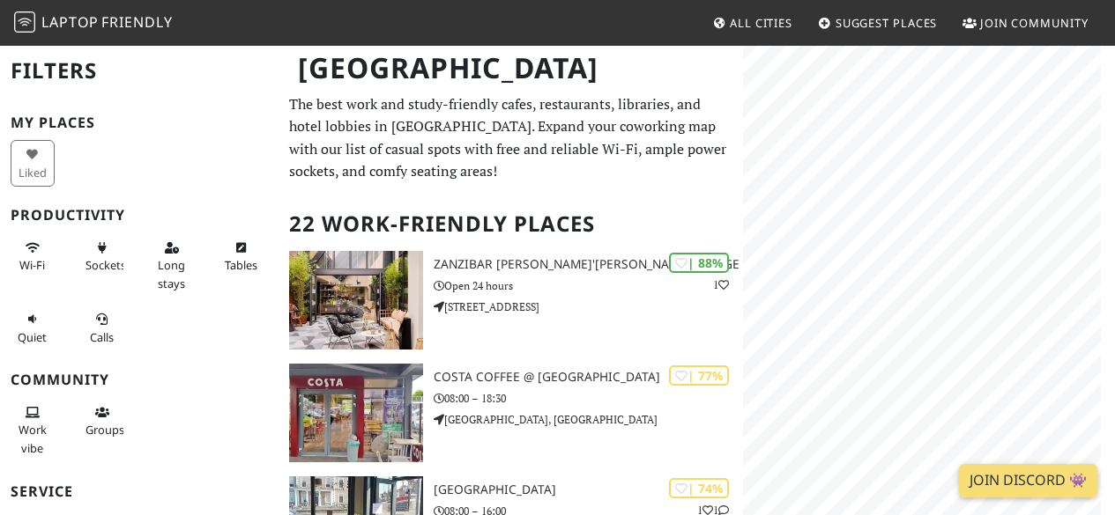
scroll to position [495, 0]
